Goal: Task Accomplishment & Management: Manage account settings

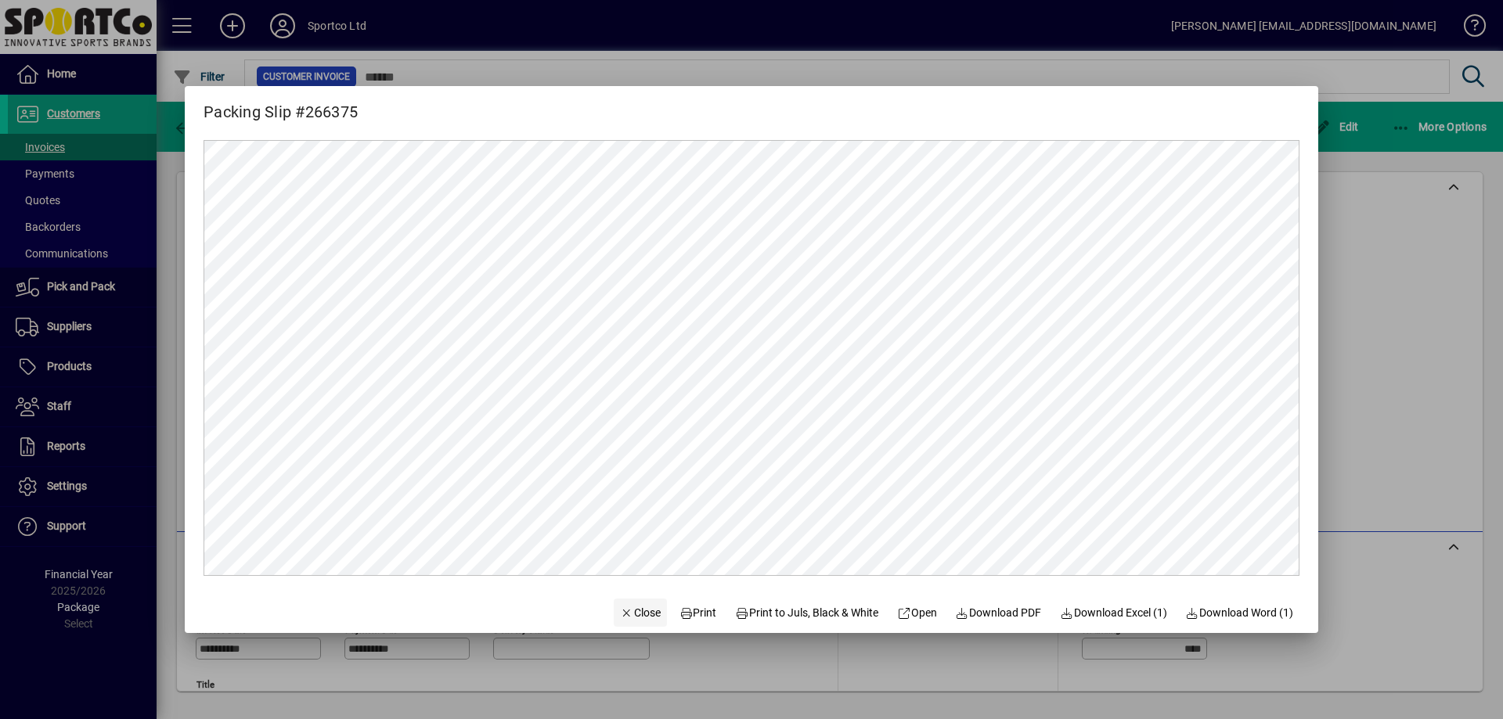
click at [632, 618] on span "Close" at bounding box center [640, 613] width 41 height 16
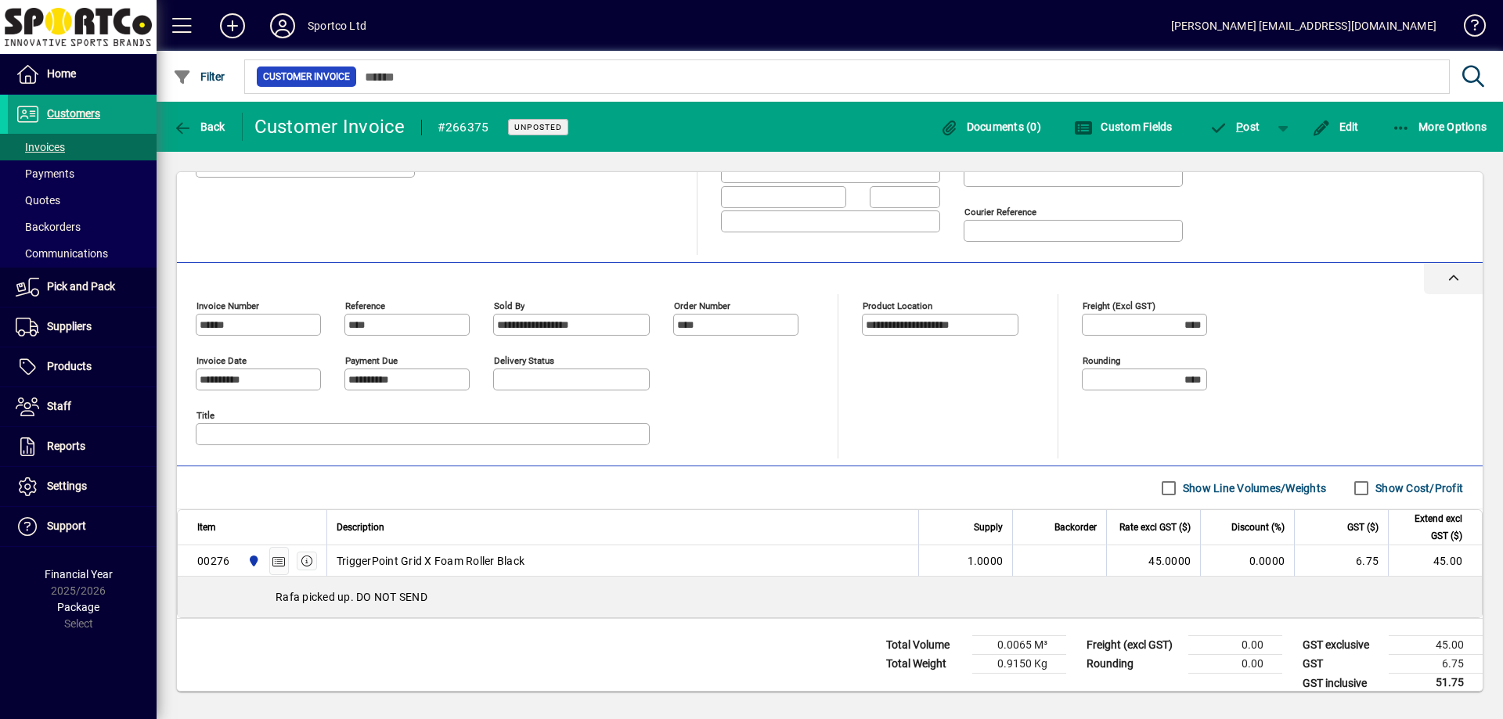
scroll to position [285, 0]
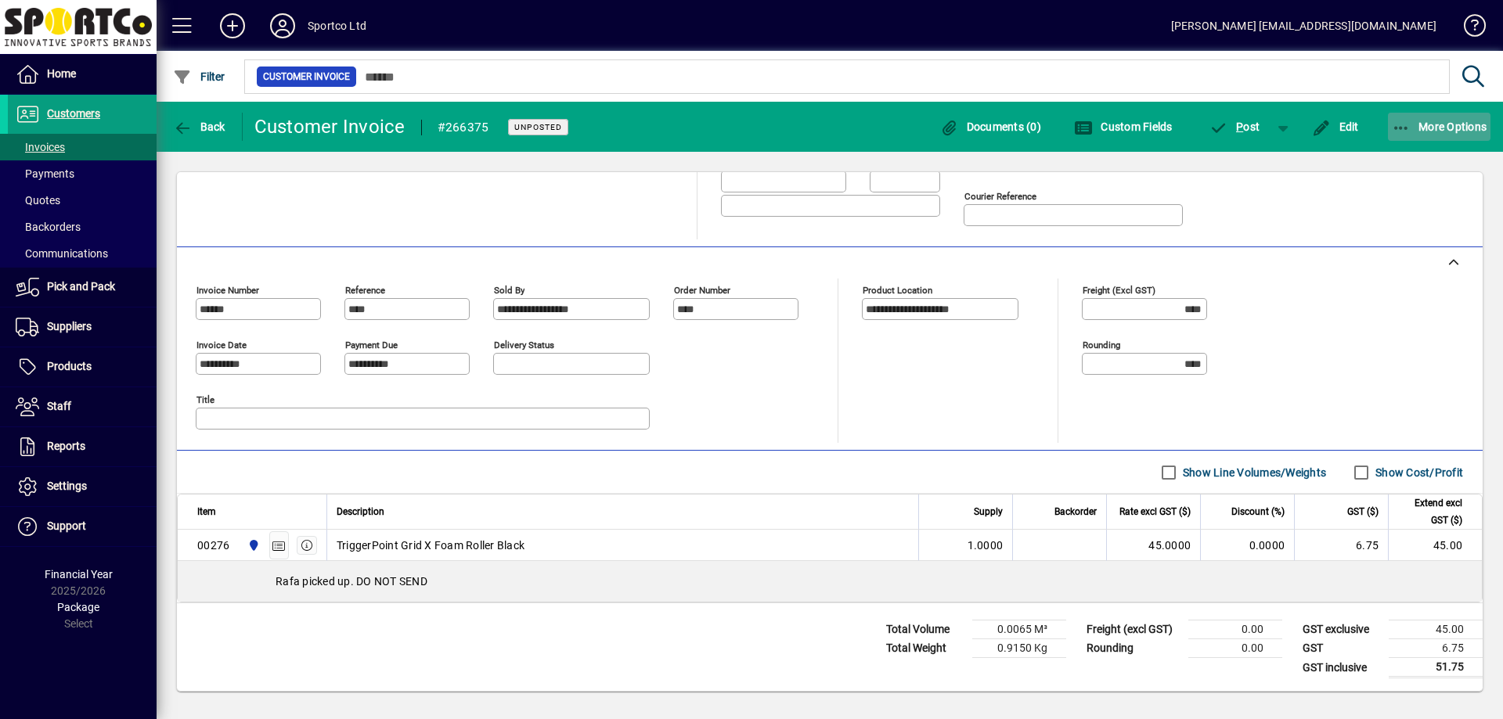
click at [1428, 128] on span "More Options" at bounding box center [1440, 127] width 96 height 13
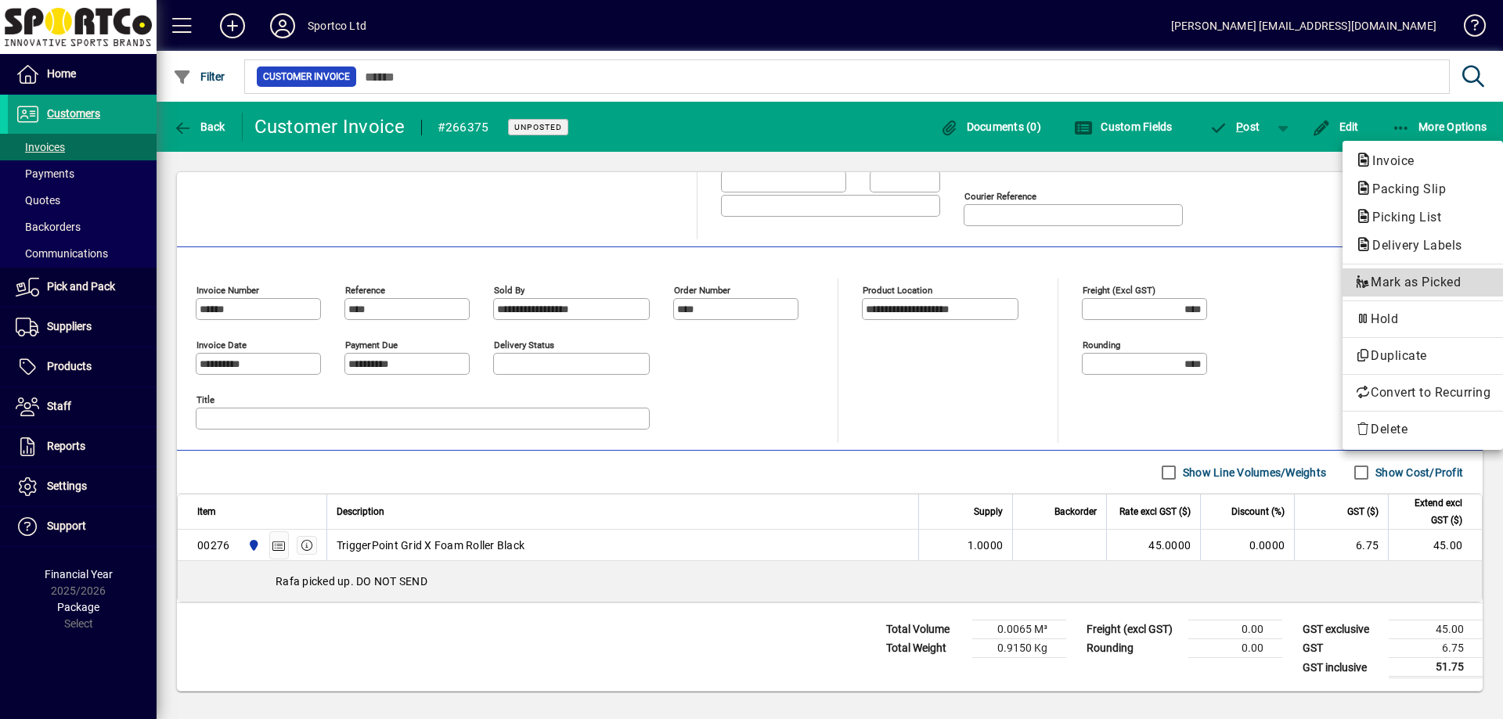
click at [1434, 289] on span "Mark as Picked" at bounding box center [1422, 282] width 135 height 19
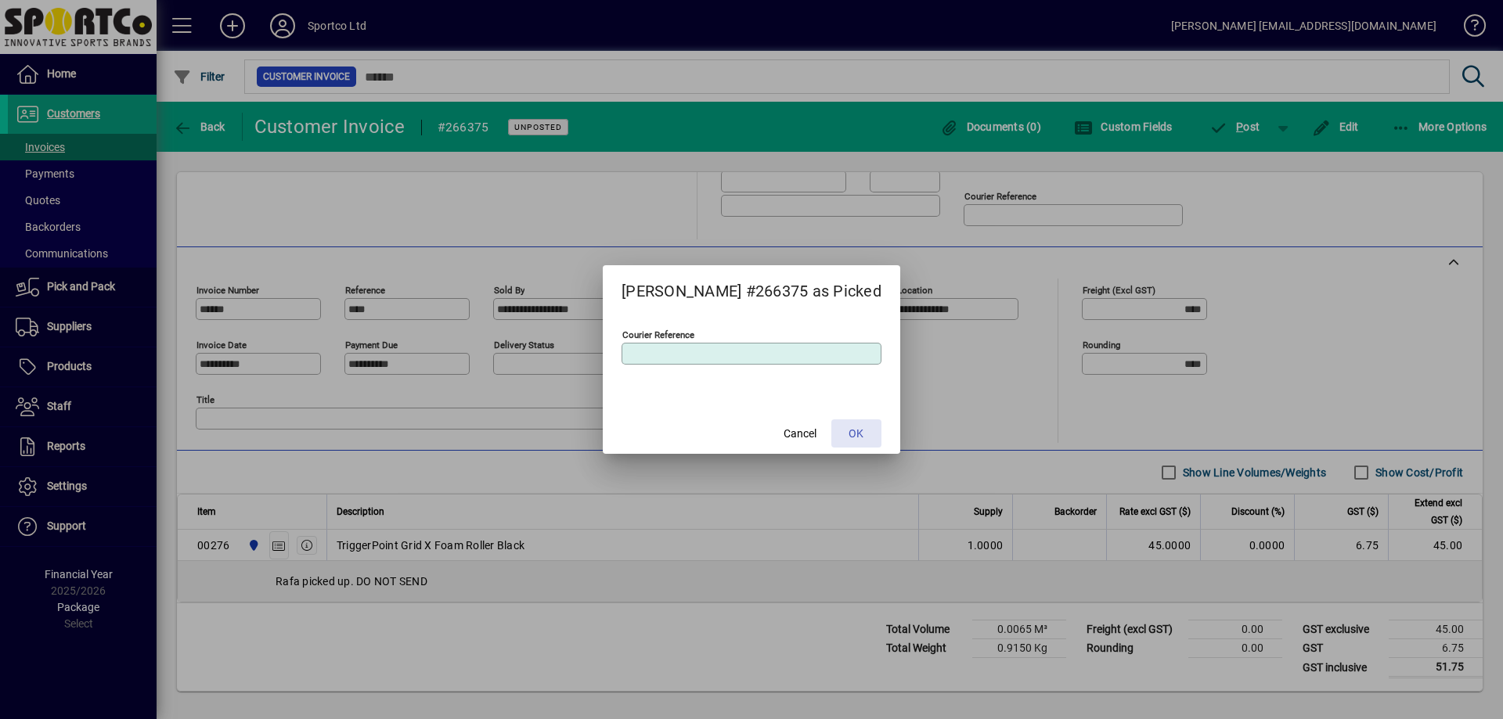
click at [849, 431] on span "OK" at bounding box center [856, 434] width 15 height 16
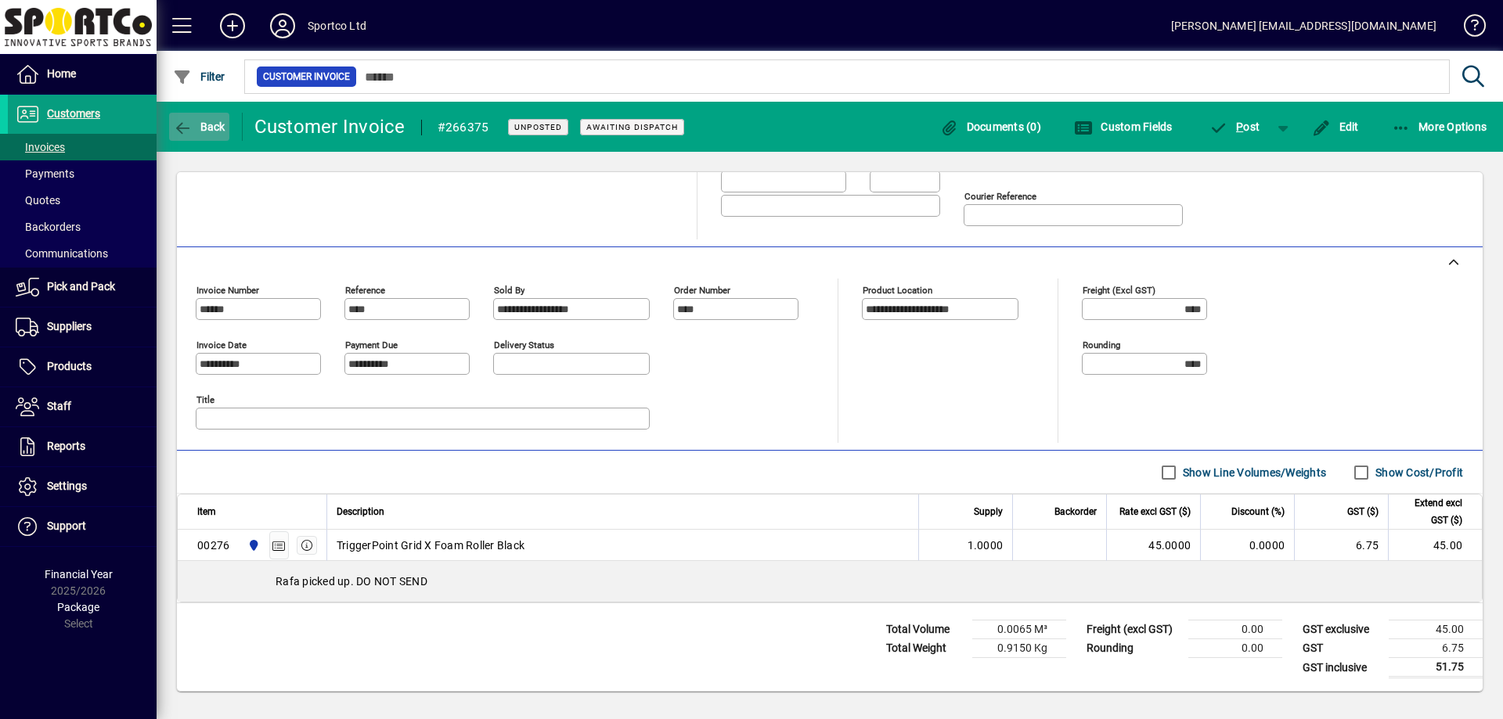
click at [201, 125] on span "Back" at bounding box center [199, 127] width 52 height 13
